Goal: Transaction & Acquisition: Purchase product/service

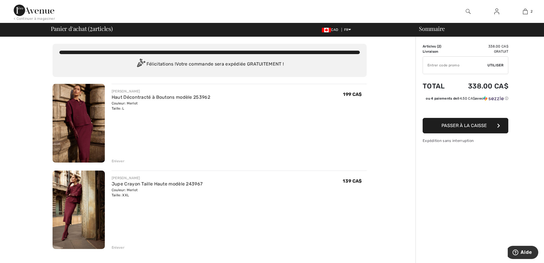
click at [466, 126] on span "Passer à la caisse" at bounding box center [464, 125] width 45 height 5
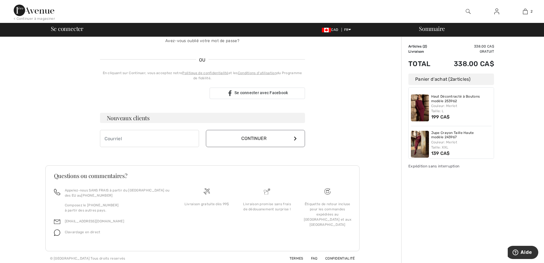
scroll to position [112, 0]
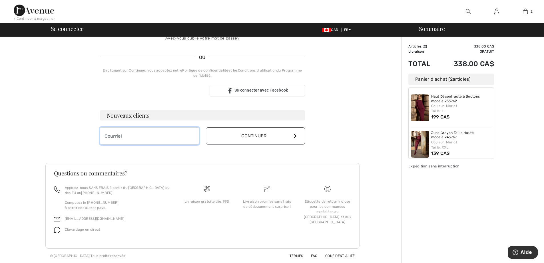
click at [154, 135] on input "email" at bounding box center [149, 135] width 99 height 17
type input "[EMAIL_ADDRESS][DOMAIN_NAME]"
click at [290, 137] on button "Continuer" at bounding box center [255, 135] width 99 height 17
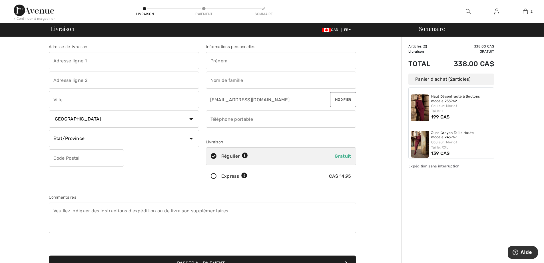
click at [99, 64] on input "text" at bounding box center [124, 60] width 150 height 17
type input "[STREET_ADDRESS]"
click at [236, 59] on input "text" at bounding box center [281, 60] width 150 height 17
type input "marlène"
click at [258, 81] on input "text" at bounding box center [281, 79] width 150 height 17
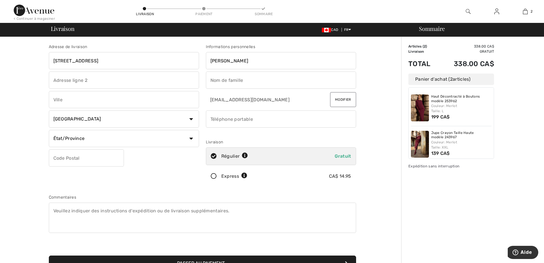
type input "perrault"
click at [76, 102] on input "text" at bounding box center [124, 99] width 150 height 17
type input "Québec"
click at [109, 139] on select "État/Province Alberta Colombie-Britannique Ile-du-Prince-Edward Manitoba Nouvea…" at bounding box center [124, 138] width 150 height 17
select select "QC"
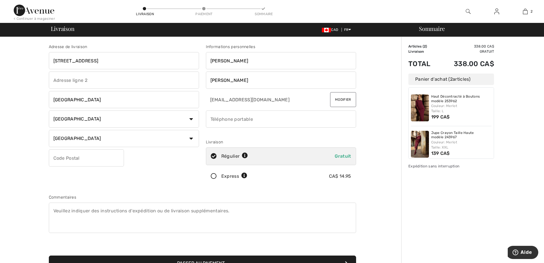
click at [49, 130] on select "État/Province Alberta Colombie-Britannique Ile-du-Prince-Edward Manitoba Nouvea…" at bounding box center [124, 138] width 150 height 17
click at [77, 159] on input "text" at bounding box center [86, 157] width 75 height 17
type input "G2B5B6"
click at [248, 118] on input "phone" at bounding box center [281, 118] width 150 height 17
type input "14185694188"
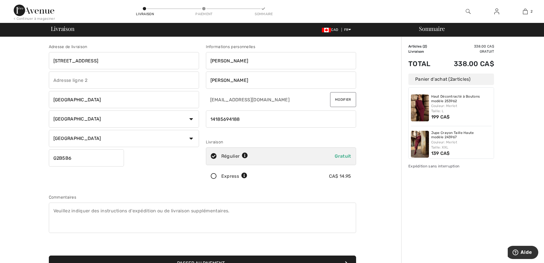
click at [213, 174] on icon at bounding box center [213, 176] width 15 height 6
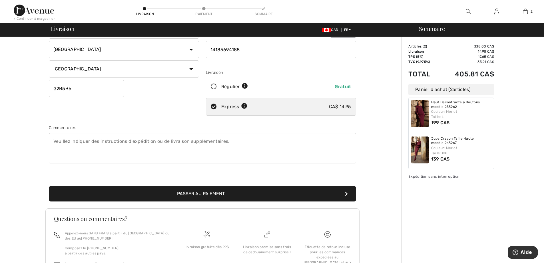
scroll to position [86, 0]
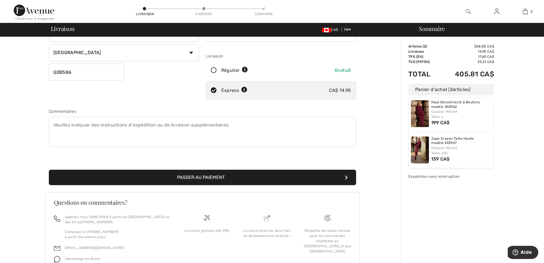
click at [205, 179] on button "Passer au paiement" at bounding box center [202, 176] width 307 height 15
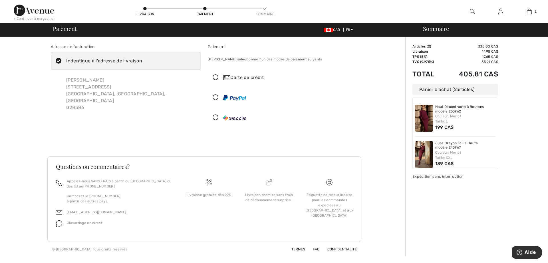
click at [217, 77] on icon at bounding box center [215, 78] width 15 height 6
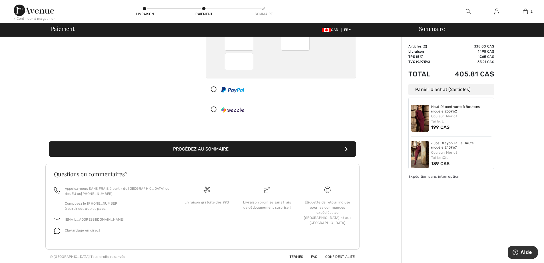
scroll to position [73, 0]
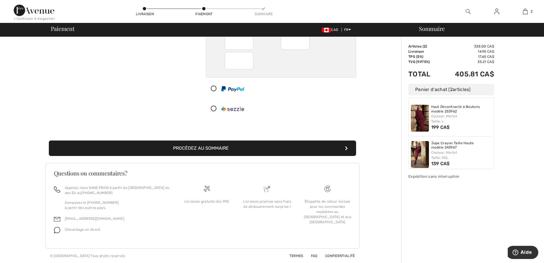
click at [207, 150] on button "Procédez au sommaire" at bounding box center [202, 147] width 307 height 15
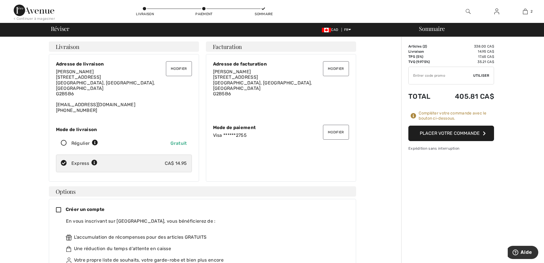
click at [450, 134] on button "Placer votre commande" at bounding box center [451, 132] width 86 height 15
